Goal: Task Accomplishment & Management: Complete application form

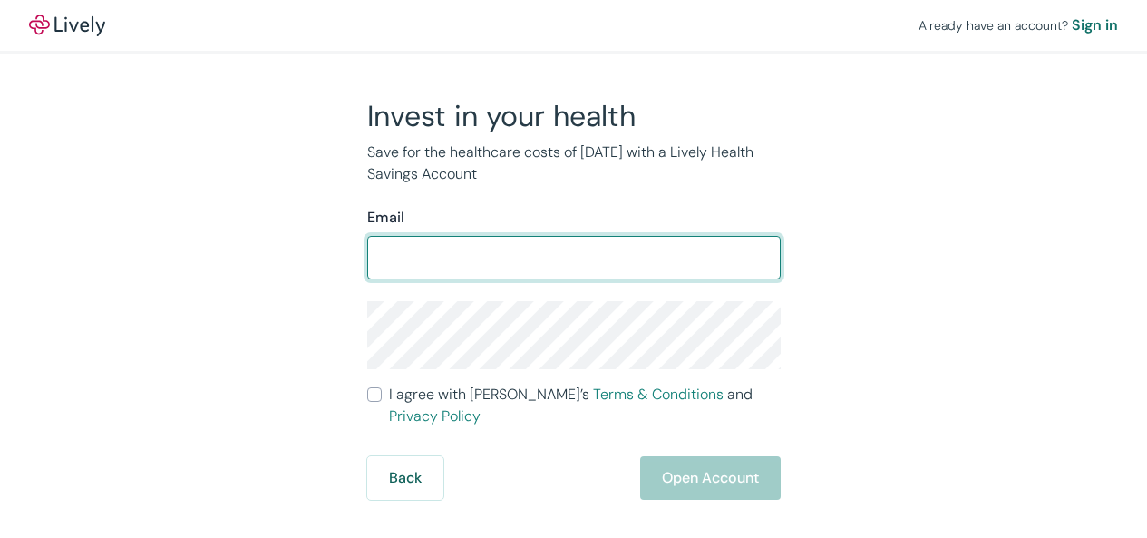
click at [367, 387] on input "I agree with Lively’s Terms & Conditions and Privacy Policy" at bounding box center [374, 394] width 15 height 15
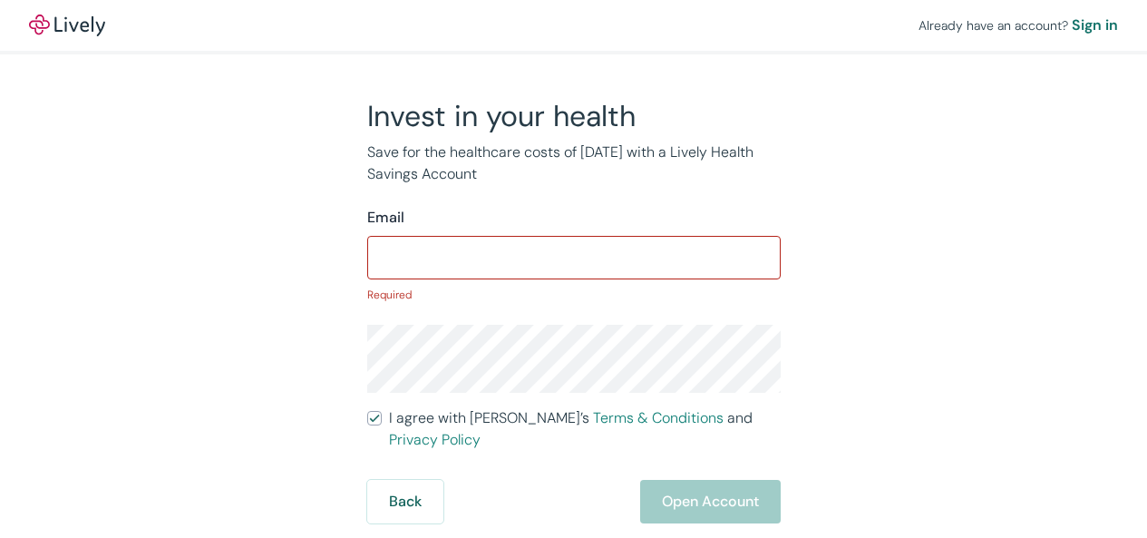
click at [367, 411] on input "I agree with Lively’s Terms & Conditions and Privacy Policy" at bounding box center [374, 418] width 15 height 15
checkbox input "true"
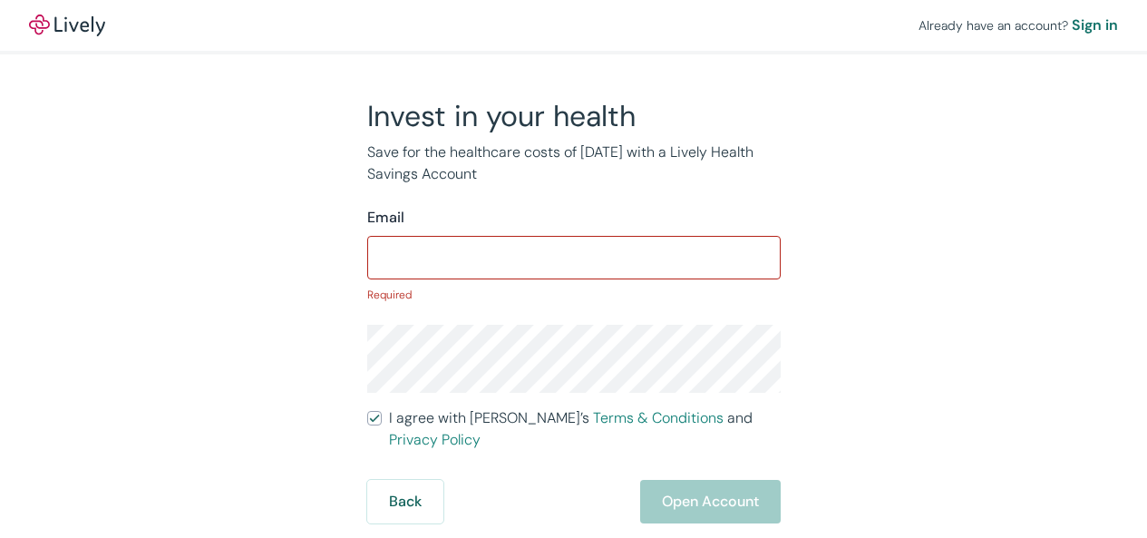
click at [1072, 24] on div "Sign in" at bounding box center [1095, 26] width 46 height 22
